Goal: Use online tool/utility: Utilize a website feature to perform a specific function

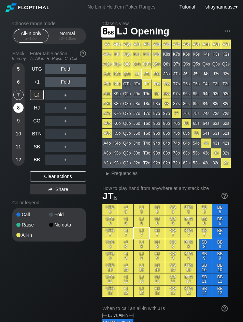
click at [15, 109] on div "8" at bounding box center [18, 108] width 10 height 10
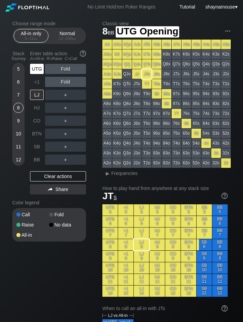
click at [41, 74] on div "UTG" at bounding box center [37, 68] width 15 height 13
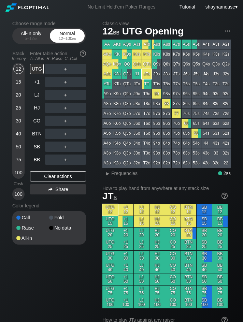
click at [70, 33] on div "Normal 12 – 100 bb" at bounding box center [67, 35] width 31 height 13
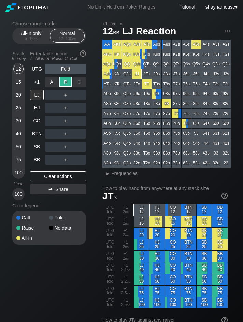
click at [65, 77] on div "R ✕" at bounding box center [65, 82] width 13 height 10
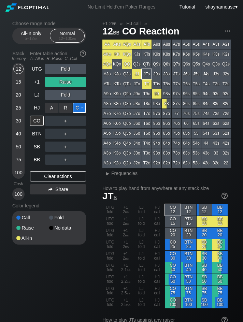
click at [79, 109] on div "C ✕" at bounding box center [79, 108] width 13 height 10
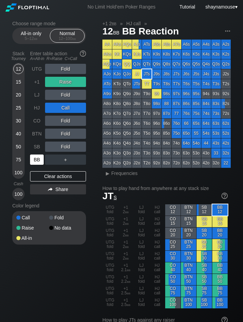
click at [39, 156] on div "BB" at bounding box center [37, 160] width 14 height 10
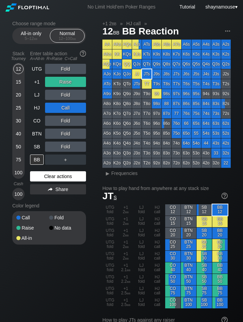
click at [73, 176] on div "Clear actions" at bounding box center [58, 176] width 56 height 10
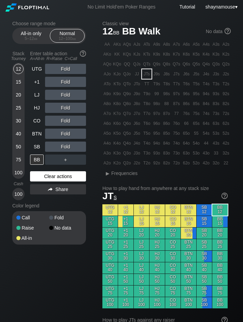
click at [73, 176] on div "Clear actions" at bounding box center [58, 176] width 56 height 10
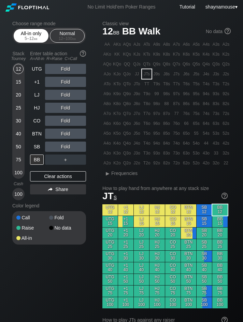
click at [40, 32] on div "All-in only 5 – 12 bb" at bounding box center [30, 35] width 31 height 13
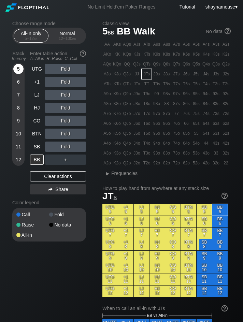
click at [21, 70] on div "5" at bounding box center [18, 69] width 10 height 10
